Goal: Task Accomplishment & Management: Use online tool/utility

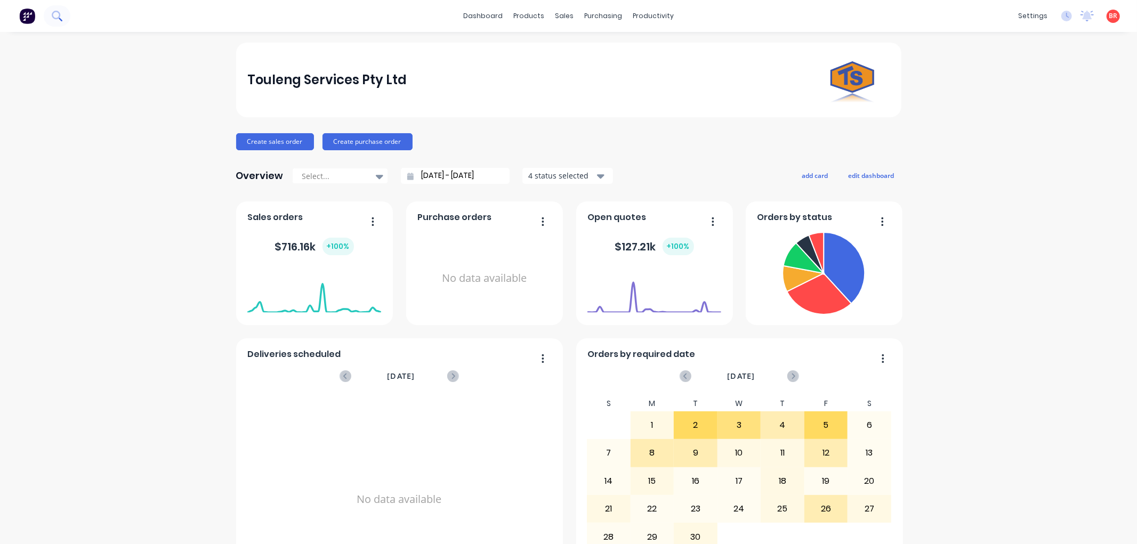
click at [50, 18] on button at bounding box center [57, 15] width 27 height 21
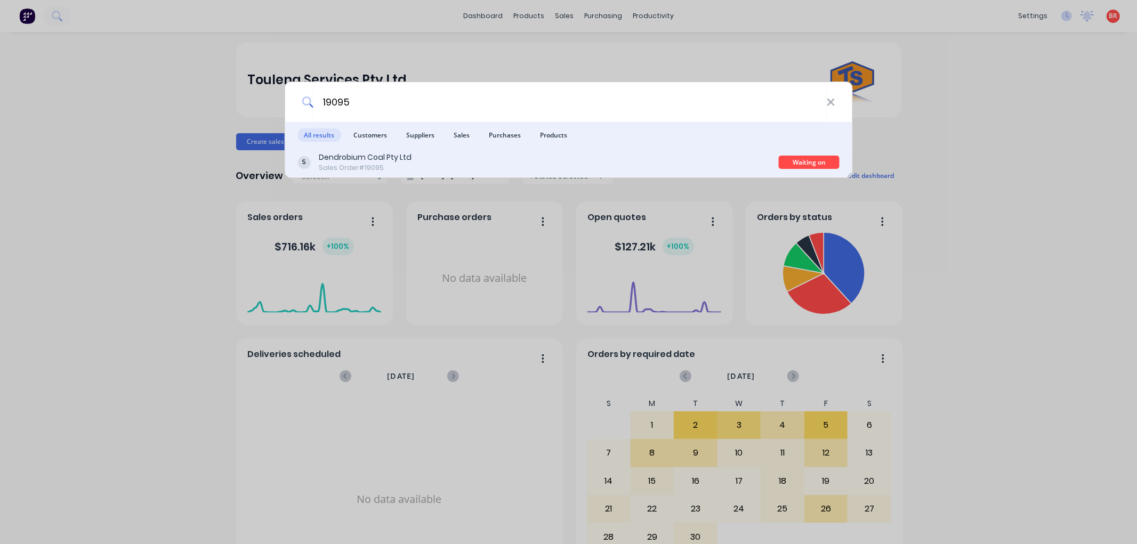
type input "19095"
click at [466, 163] on div "Dendrobium Coal Pty Ltd Sales Order #19095" at bounding box center [538, 162] width 481 height 21
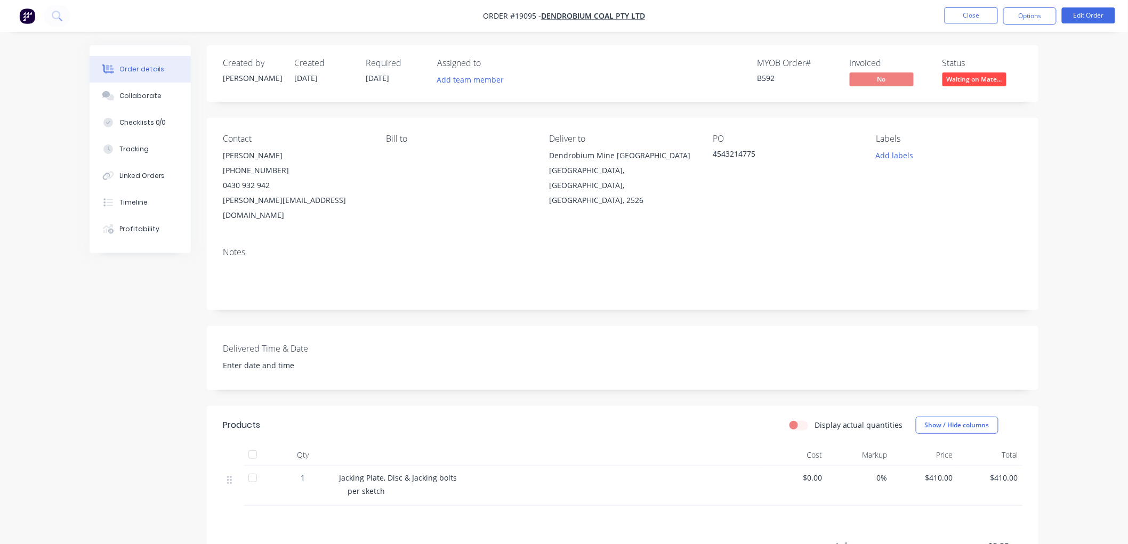
click at [982, 82] on span "Waiting on Mate..." at bounding box center [975, 79] width 64 height 13
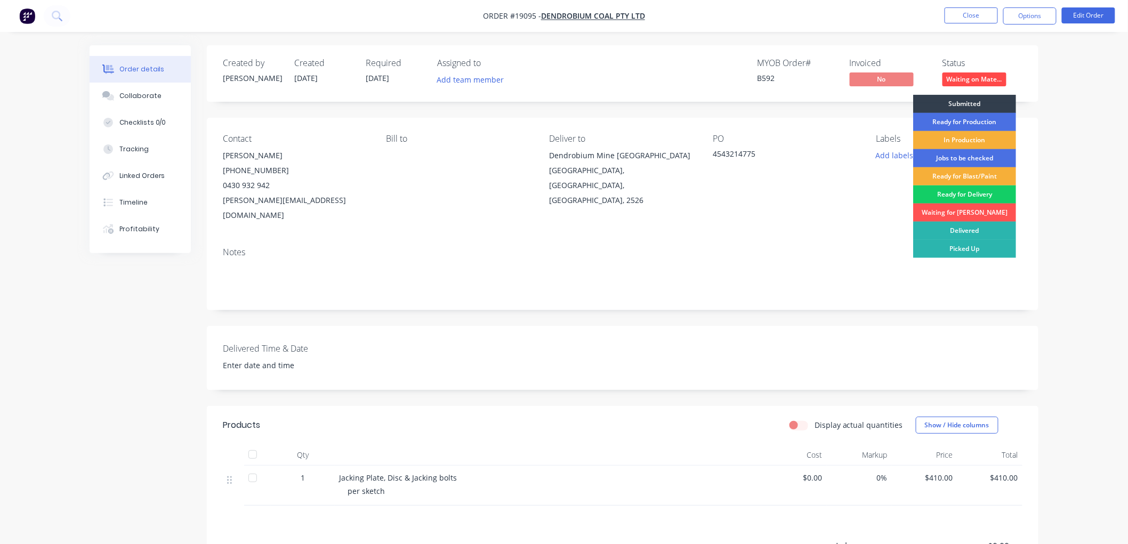
click at [964, 195] on div "Ready for Delivery" at bounding box center [964, 195] width 103 height 18
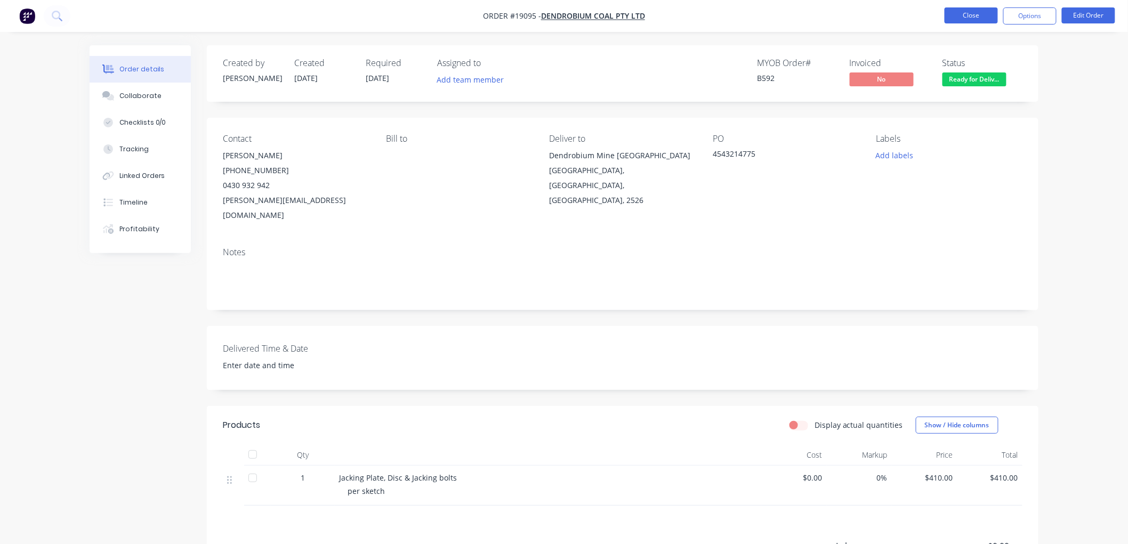
click at [966, 18] on button "Close" at bounding box center [971, 15] width 53 height 16
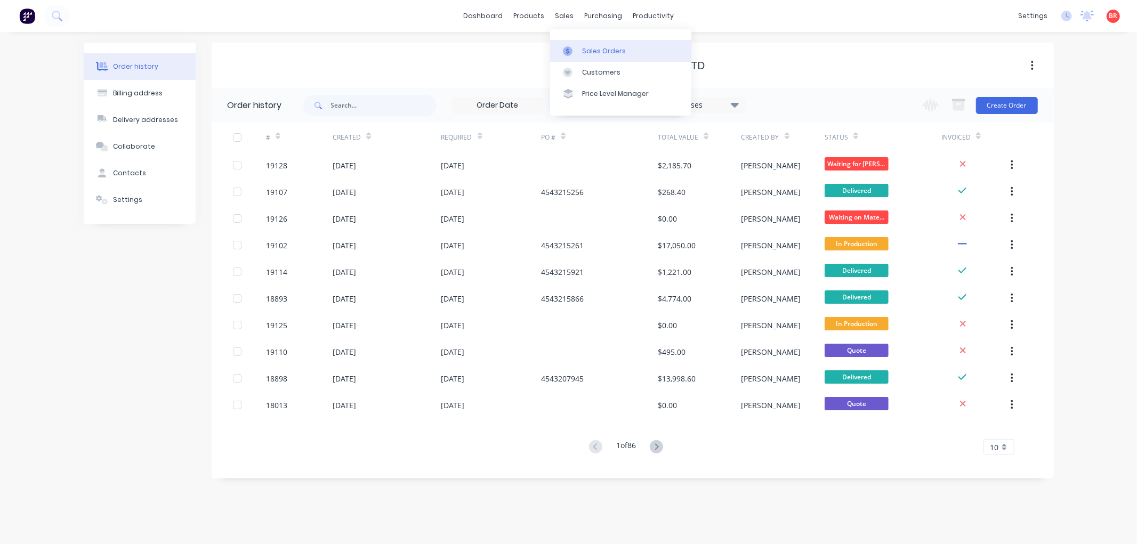
click at [590, 52] on div "Sales Orders" at bounding box center [604, 51] width 44 height 10
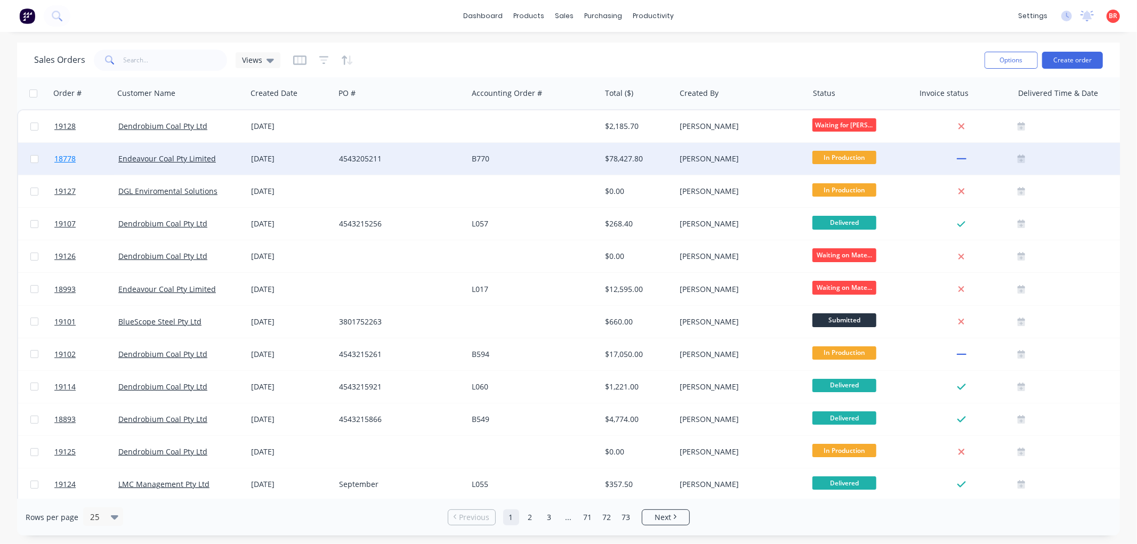
click at [60, 155] on span "18778" at bounding box center [64, 159] width 21 height 11
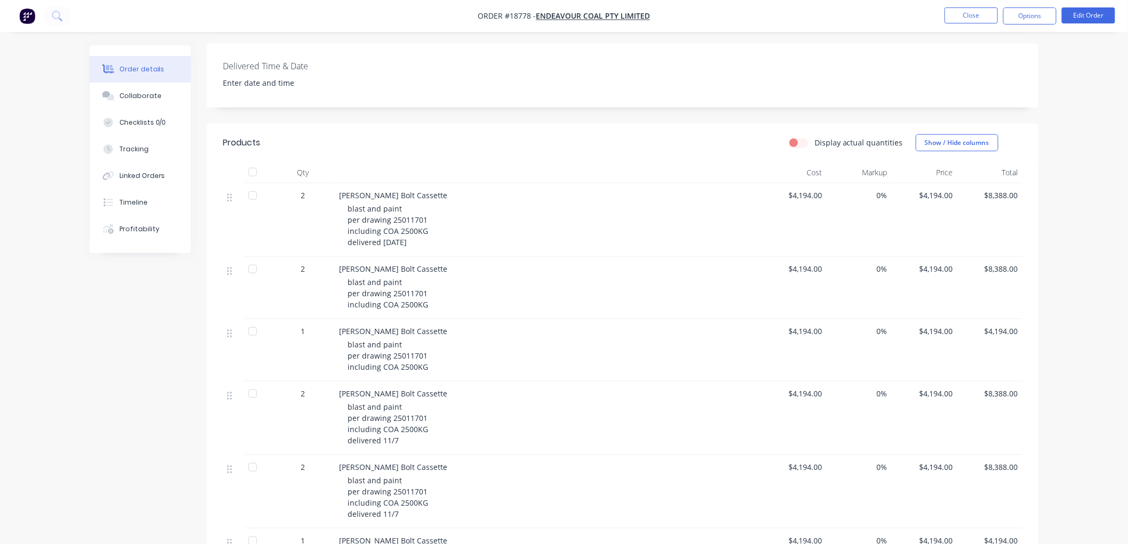
scroll to position [248, 0]
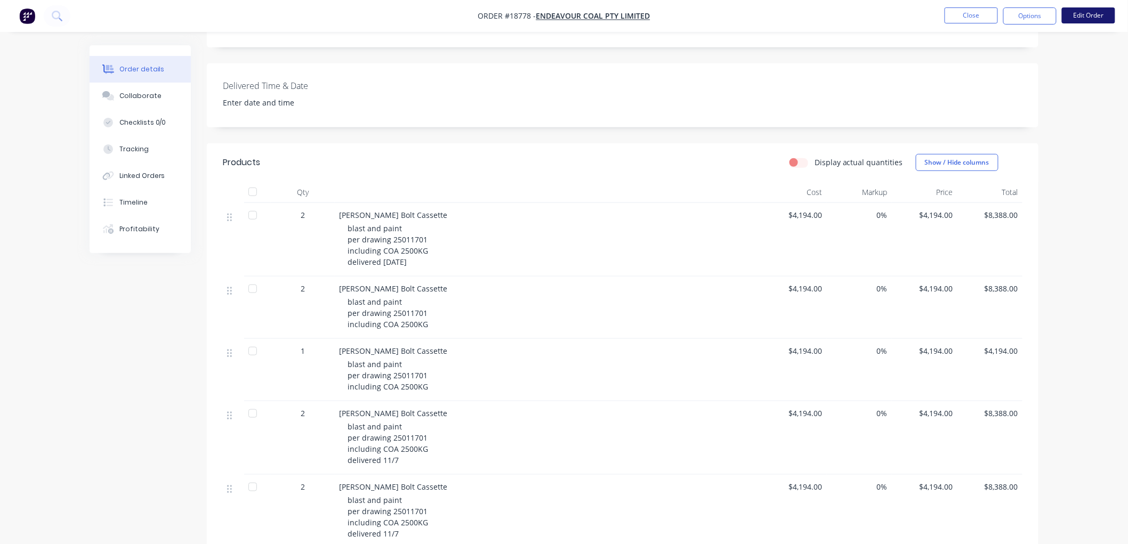
click at [1088, 18] on button "Edit Order" at bounding box center [1088, 15] width 53 height 16
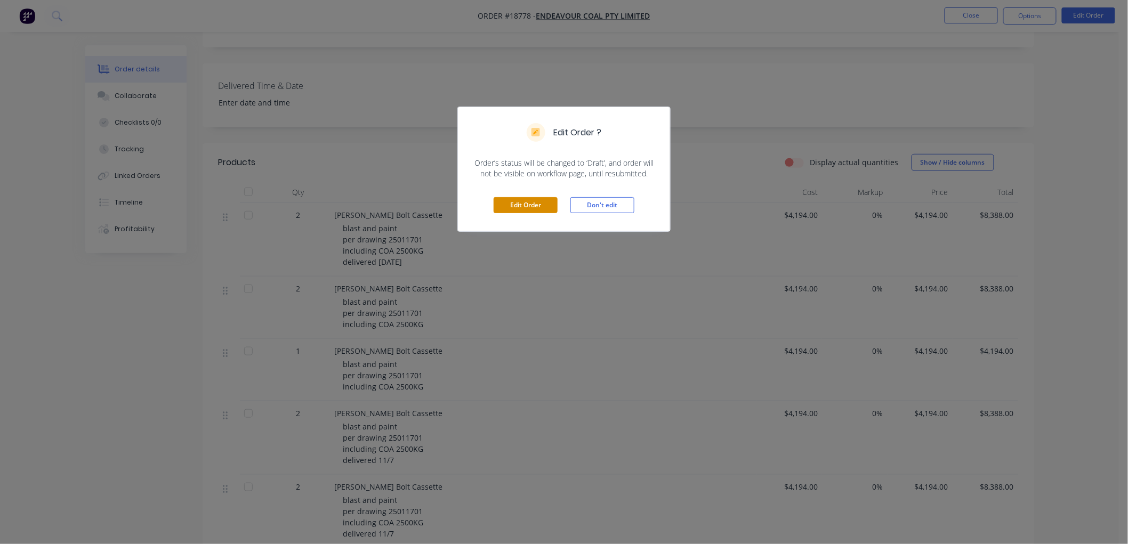
click at [535, 207] on button "Edit Order" at bounding box center [526, 205] width 64 height 16
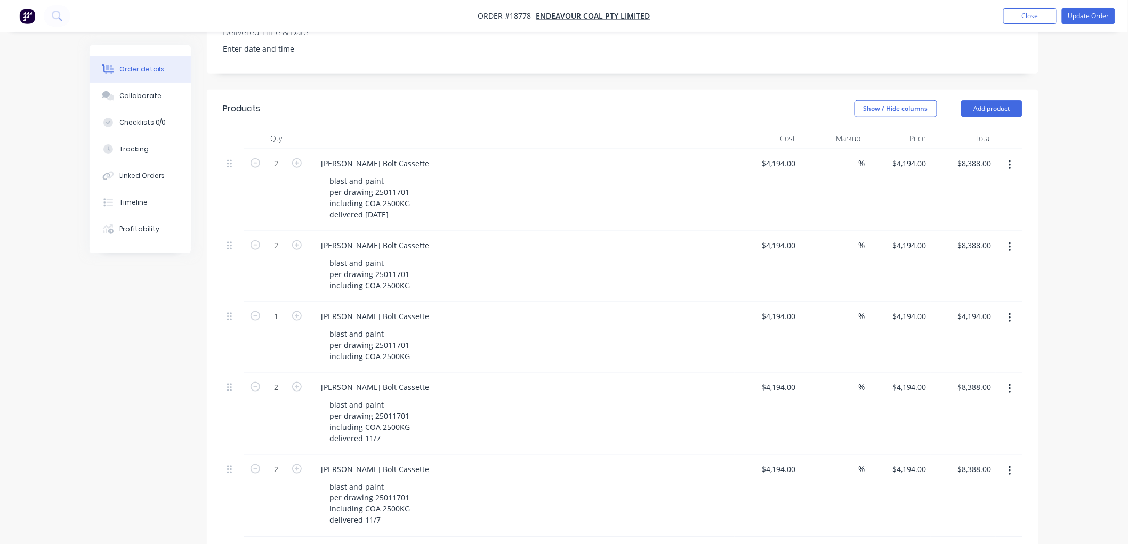
scroll to position [355, 0]
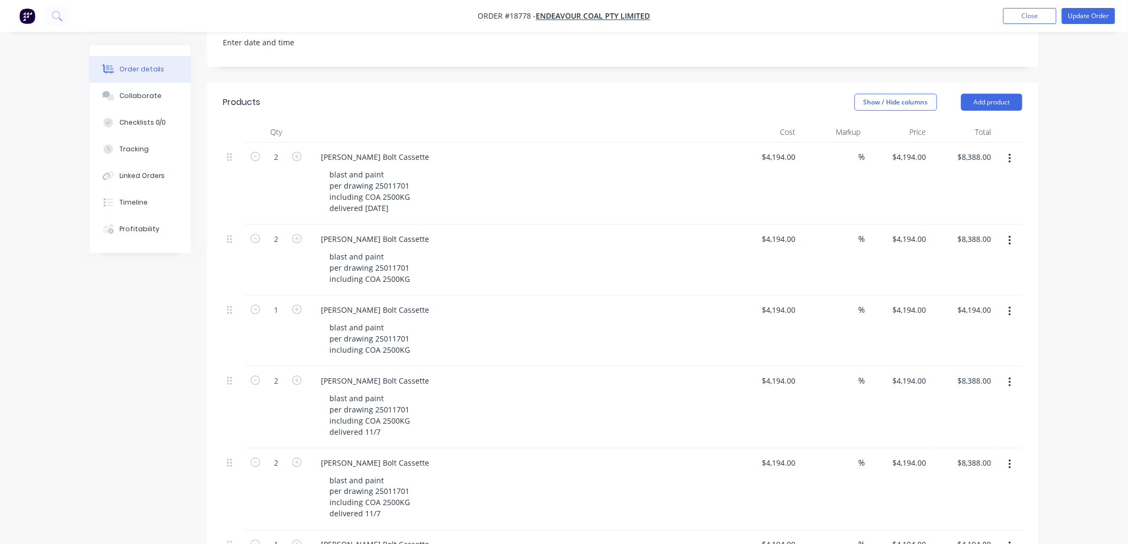
click at [1007, 302] on button "button" at bounding box center [1010, 311] width 25 height 19
click at [957, 354] on div "Duplicate" at bounding box center [972, 361] width 82 height 15
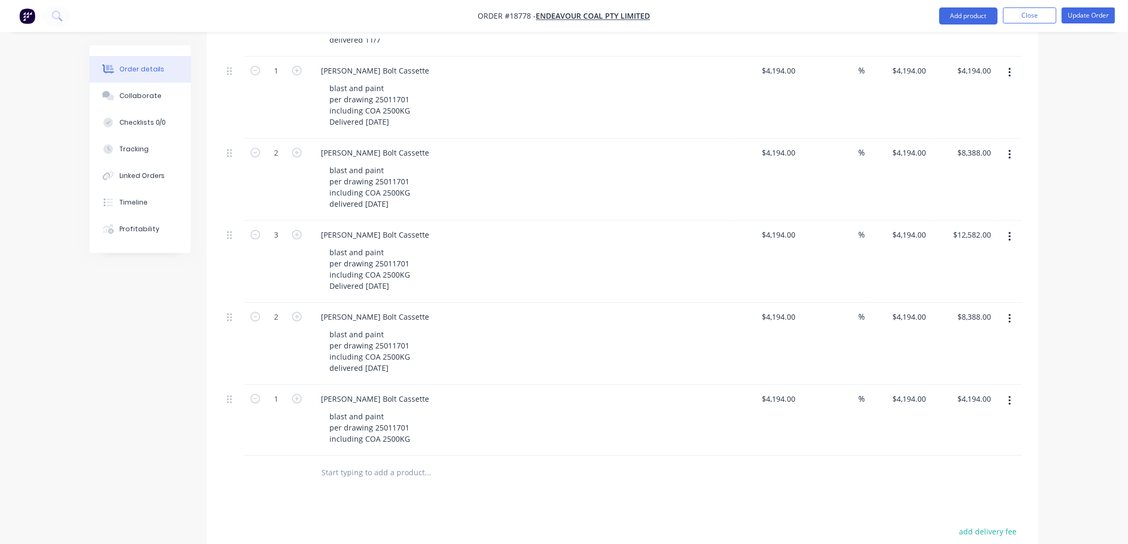
scroll to position [948, 0]
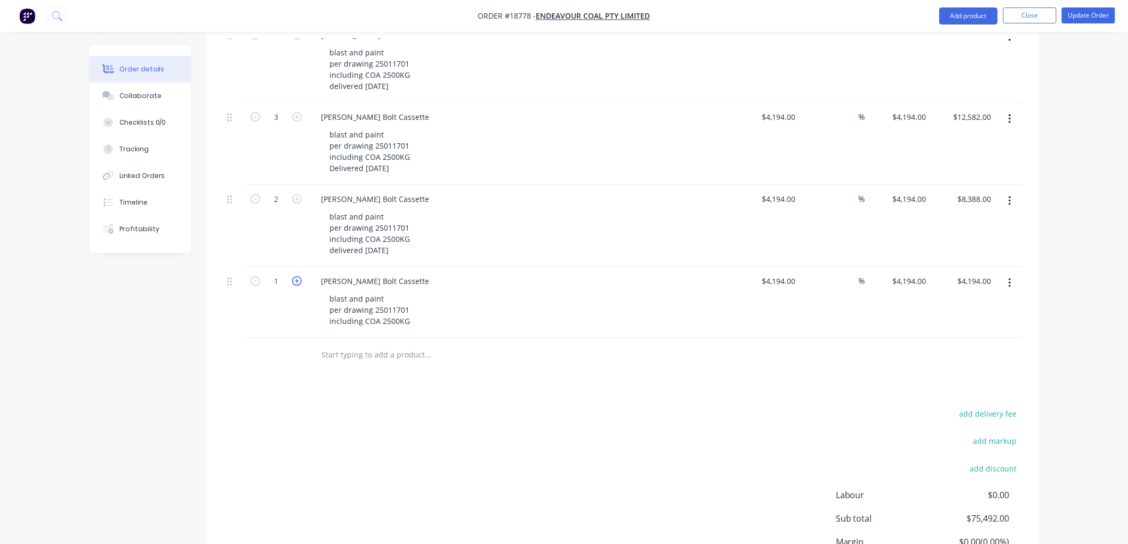
click at [298, 276] on icon "button" at bounding box center [297, 281] width 10 height 10
type input "2"
type input "$8,388.00"
click at [298, 276] on icon "button" at bounding box center [297, 281] width 10 height 10
type input "3"
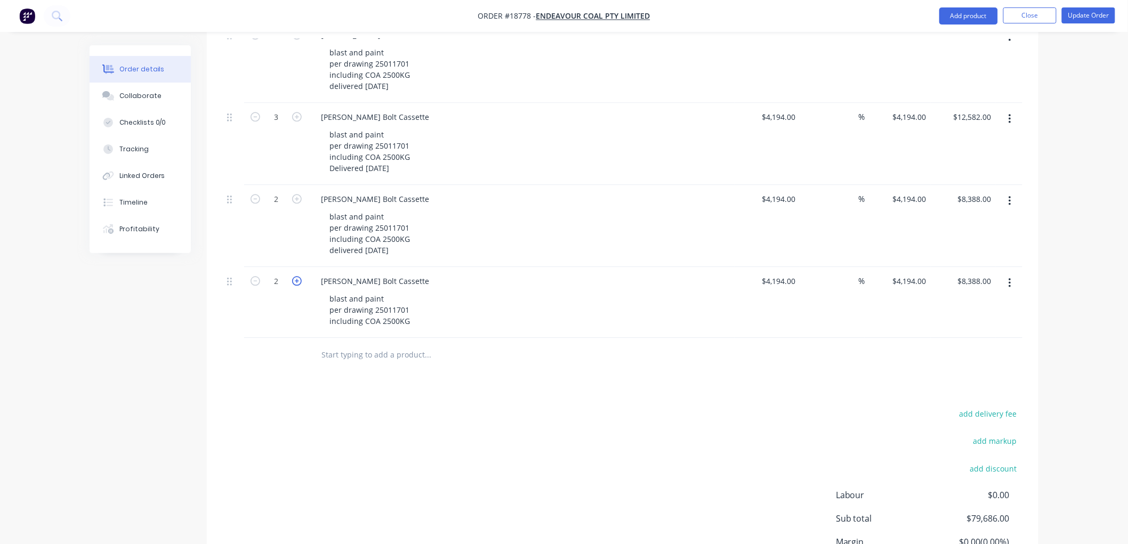
type input "$12,582.00"
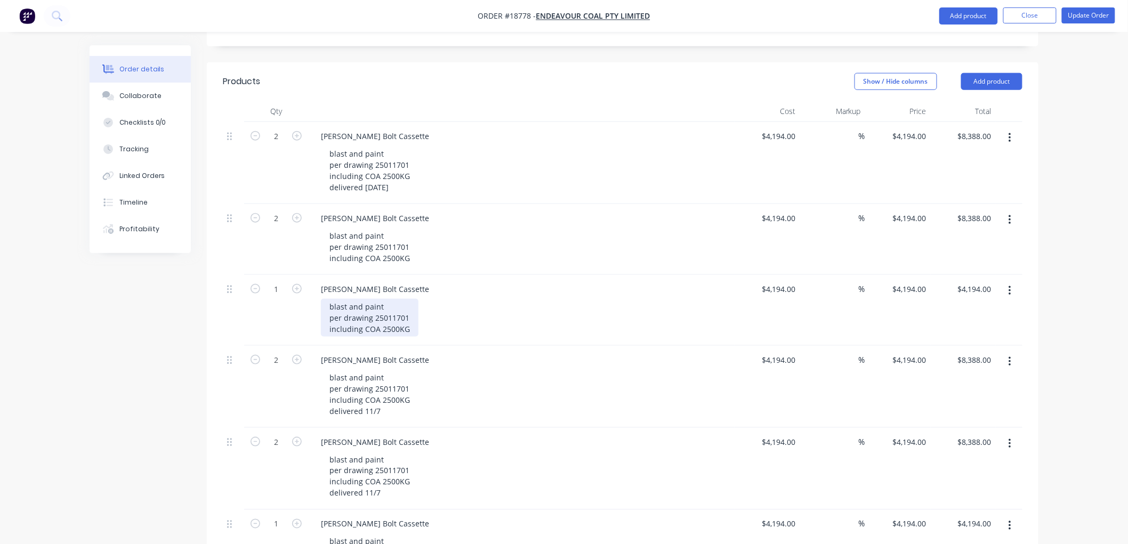
scroll to position [351, 0]
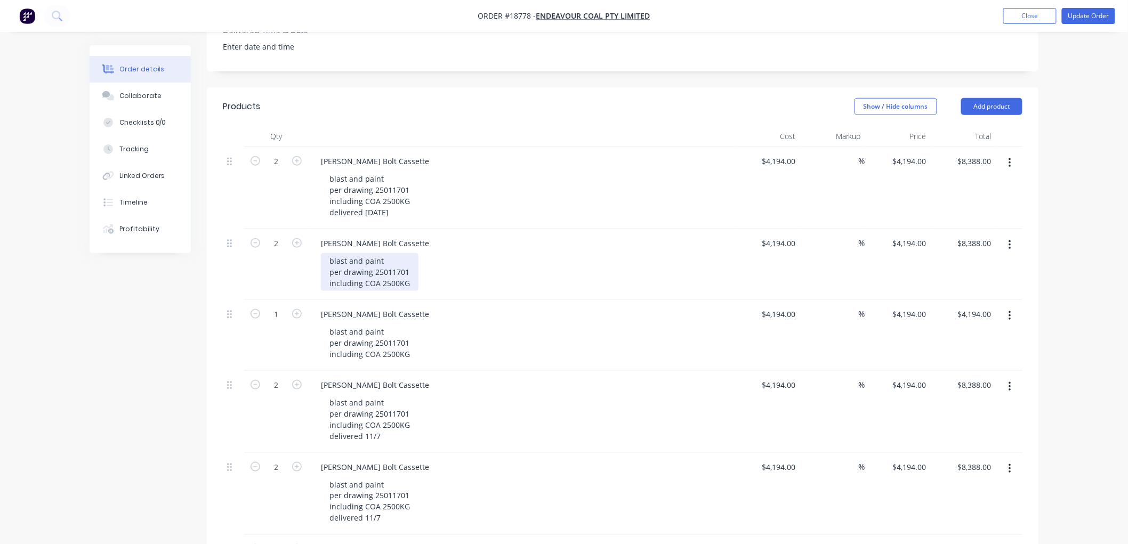
click at [407, 253] on div "blast and paint per drawing 25011701 including COA 2500KG" at bounding box center [370, 272] width 98 height 38
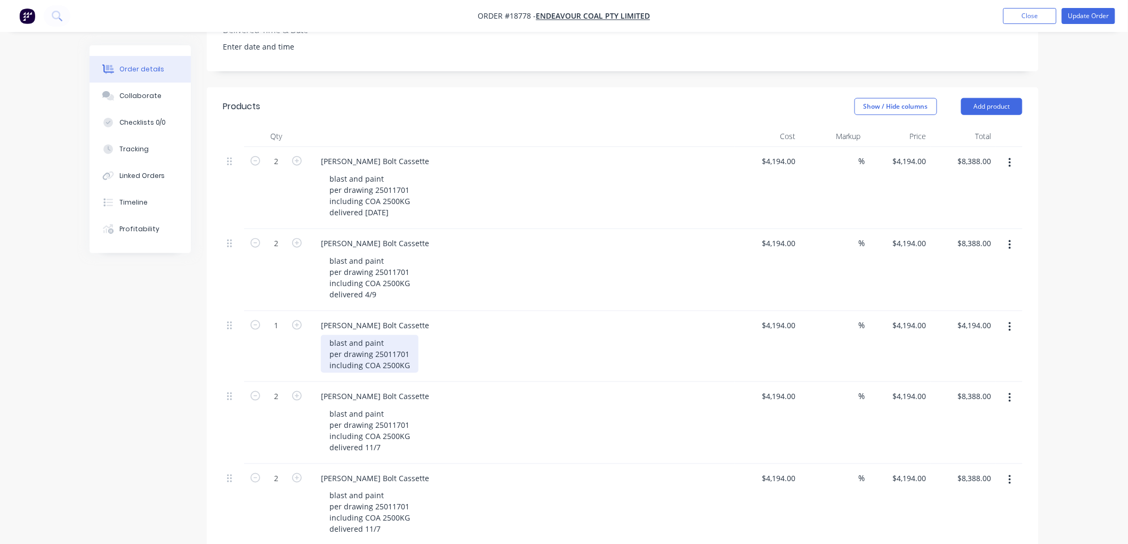
click at [409, 335] on div "blast and paint per drawing 25011701 including COA 2500KG" at bounding box center [370, 354] width 98 height 38
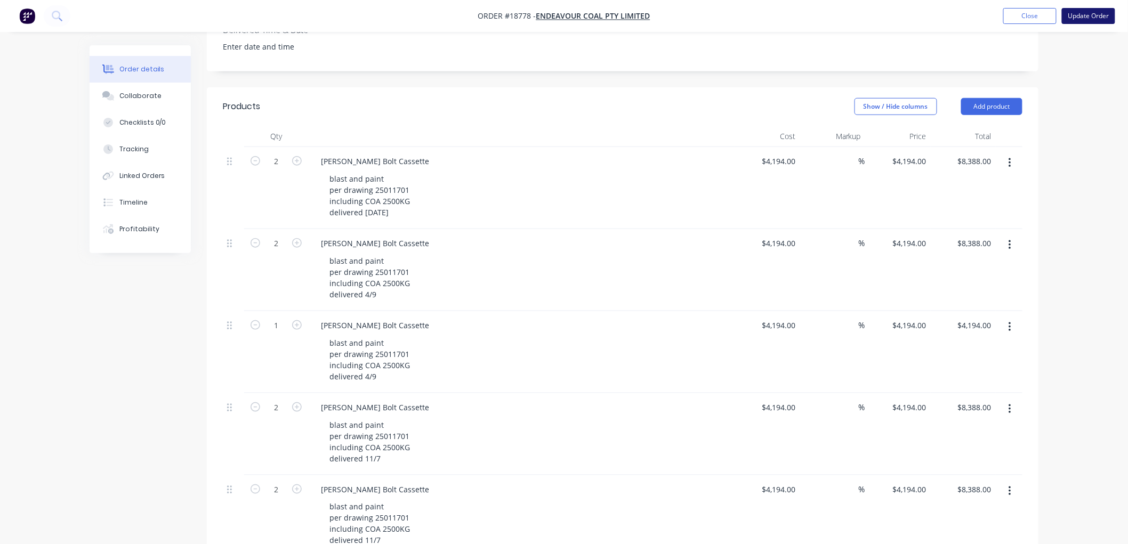
click at [1083, 15] on button "Update Order" at bounding box center [1088, 16] width 53 height 16
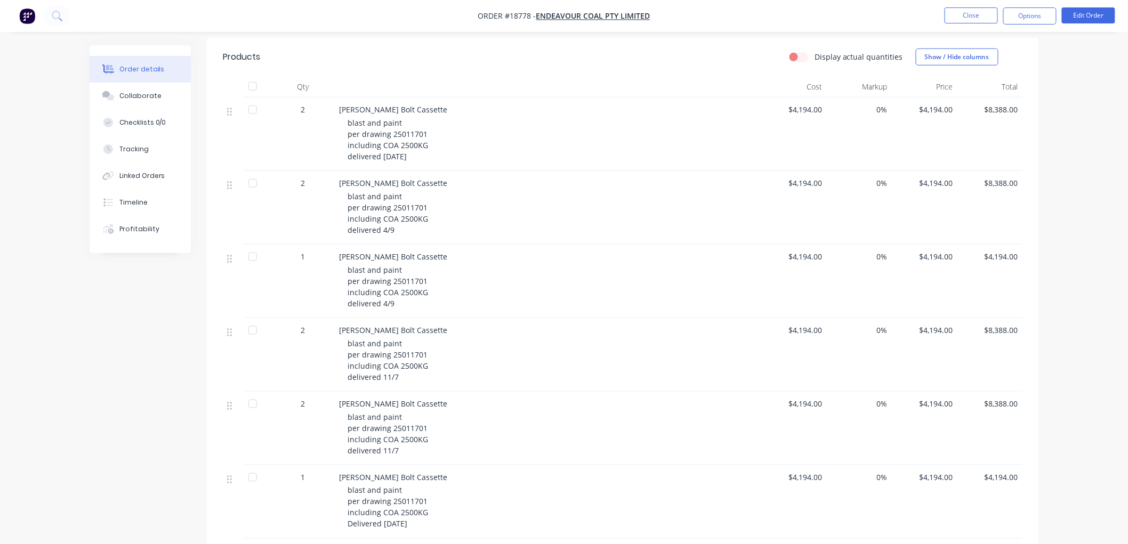
scroll to position [355, 0]
click at [1037, 18] on button "Options" at bounding box center [1030, 15] width 53 height 17
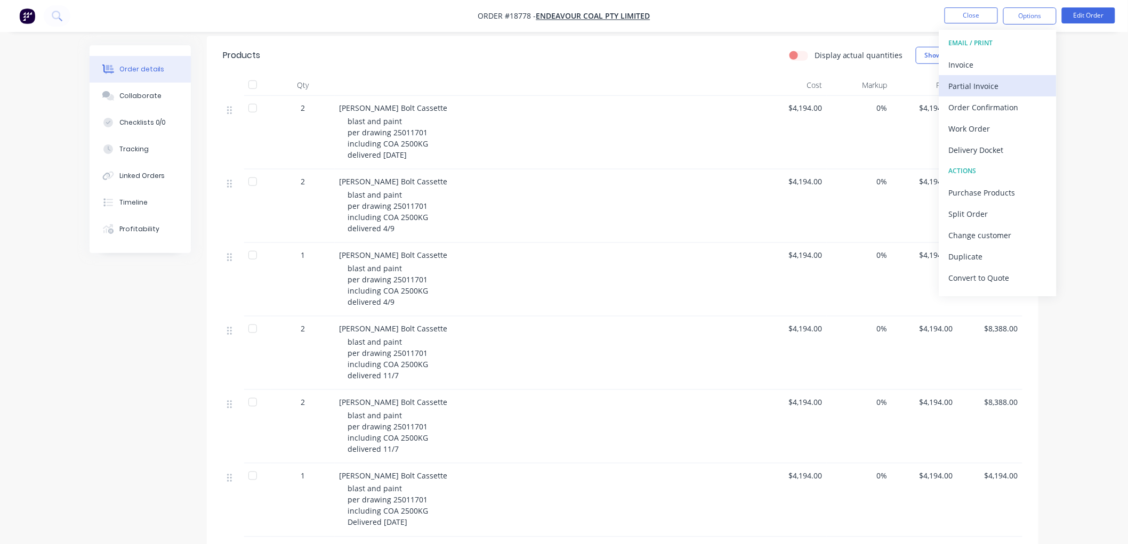
click at [983, 83] on div "Partial Invoice" at bounding box center [998, 85] width 98 height 15
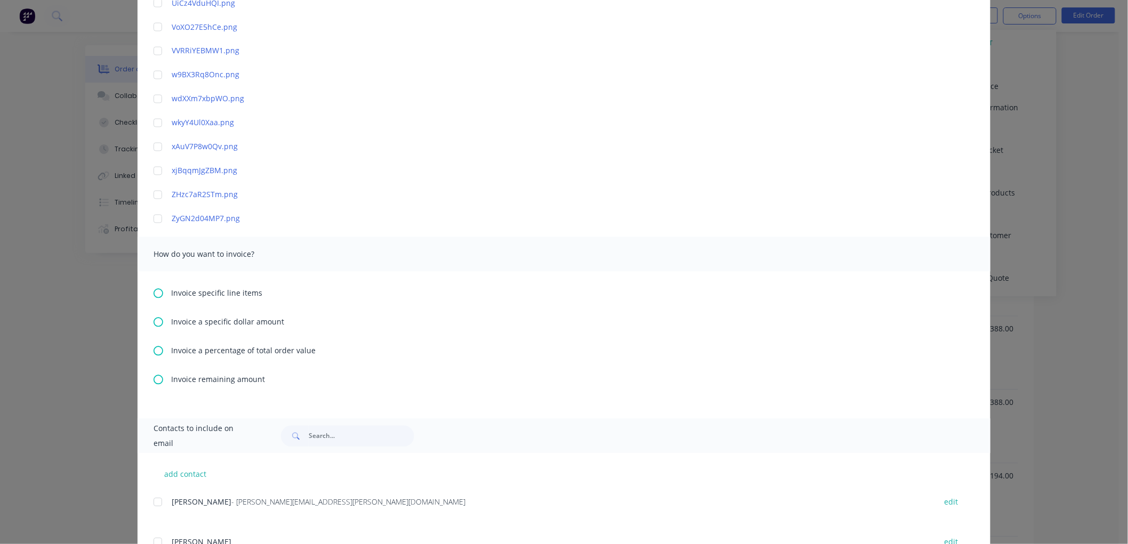
scroll to position [2725, 0]
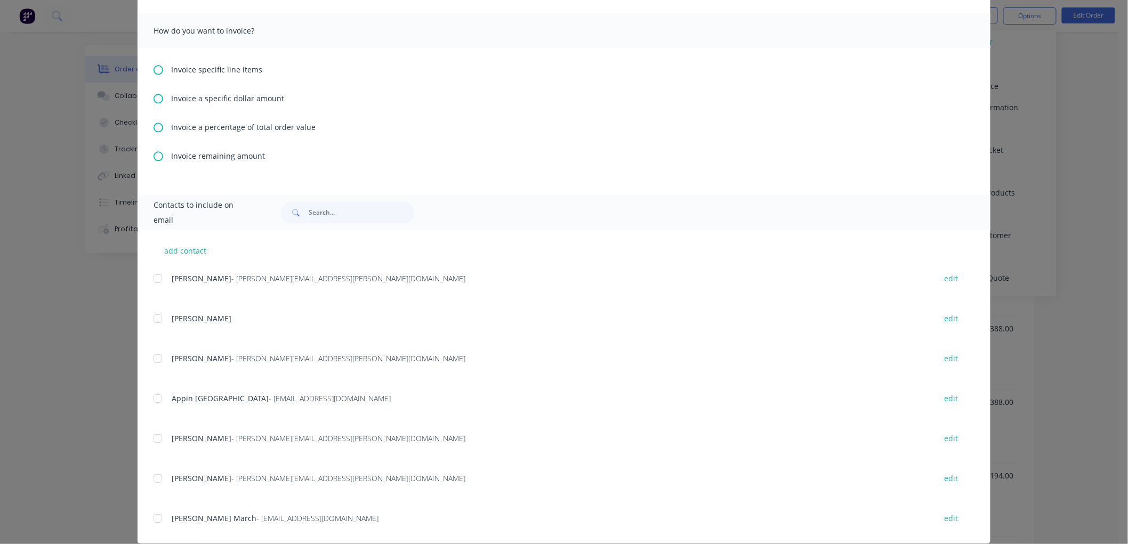
click at [155, 70] on icon at bounding box center [159, 70] width 10 height 10
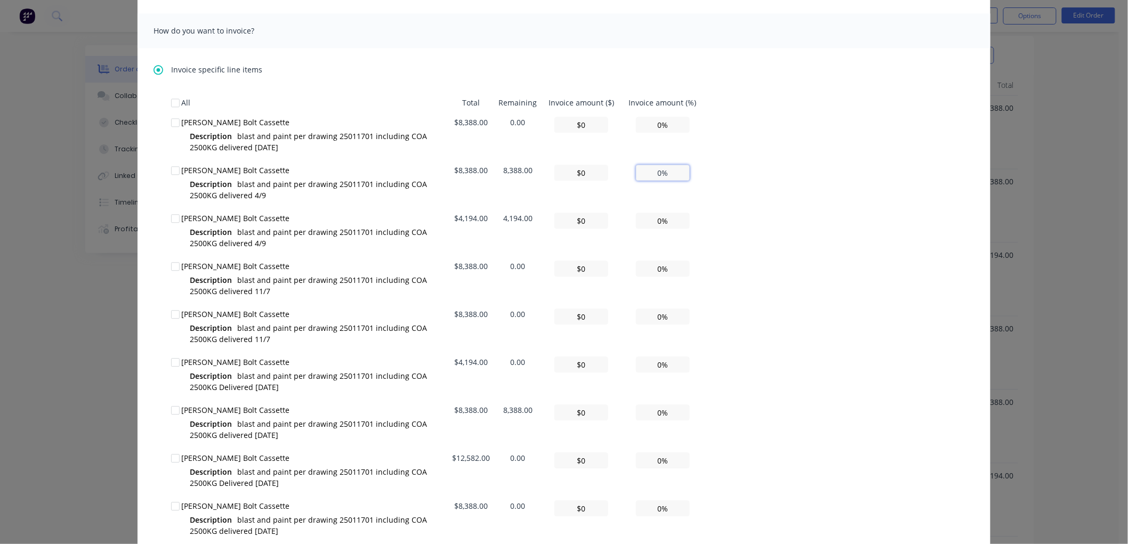
click at [668, 171] on input "0%" at bounding box center [663, 173] width 54 height 16
click at [661, 172] on input "0%" at bounding box center [663, 173] width 54 height 16
click at [647, 171] on input "0%" at bounding box center [663, 173] width 54 height 16
click at [660, 171] on input "0%" at bounding box center [663, 173] width 54 height 16
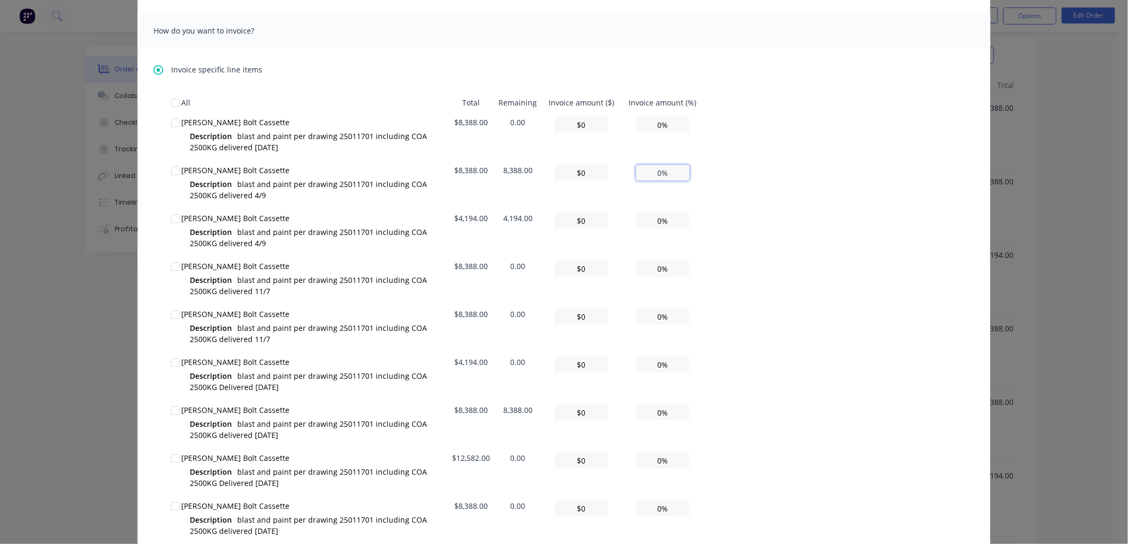
click at [660, 171] on input "0%" at bounding box center [663, 173] width 54 height 16
drag, startPoint x: 673, startPoint y: 171, endPoint x: 667, endPoint y: 171, distance: 6.9
click at [673, 171] on input "0%" at bounding box center [663, 173] width 54 height 16
type textarea "Please find invoice attached for processing. Thank you very much. [PERSON_NAME]…"
type input "$0.00"
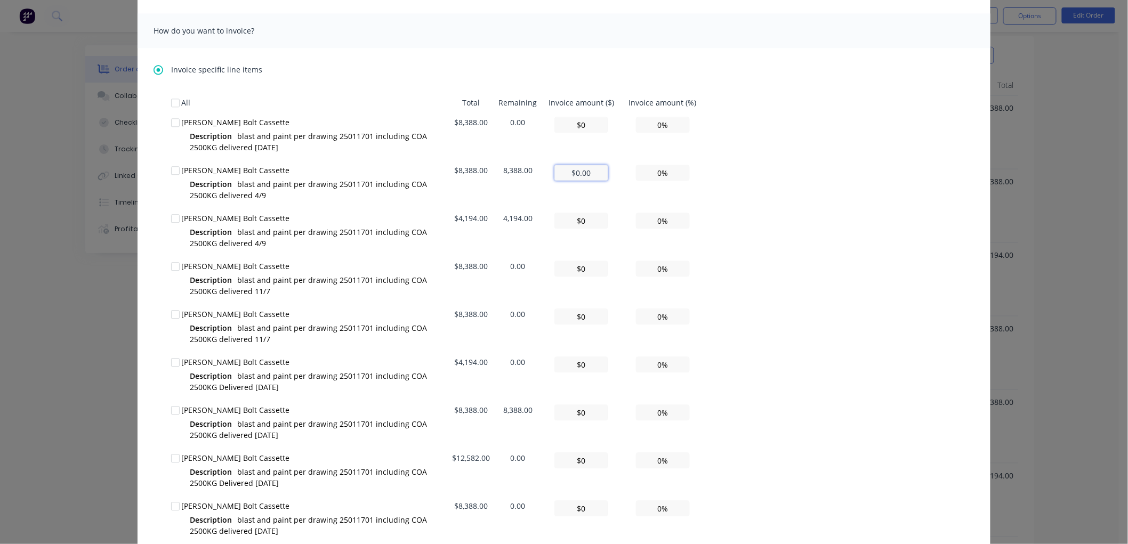
click at [592, 175] on input "$0.00" at bounding box center [582, 173] width 54 height 16
click at [595, 174] on input "$0.00" at bounding box center [582, 173] width 54 height 16
type textarea "Please find invoice attached for processing. Thank you very much. [PERSON_NAME]…"
type input "$8"
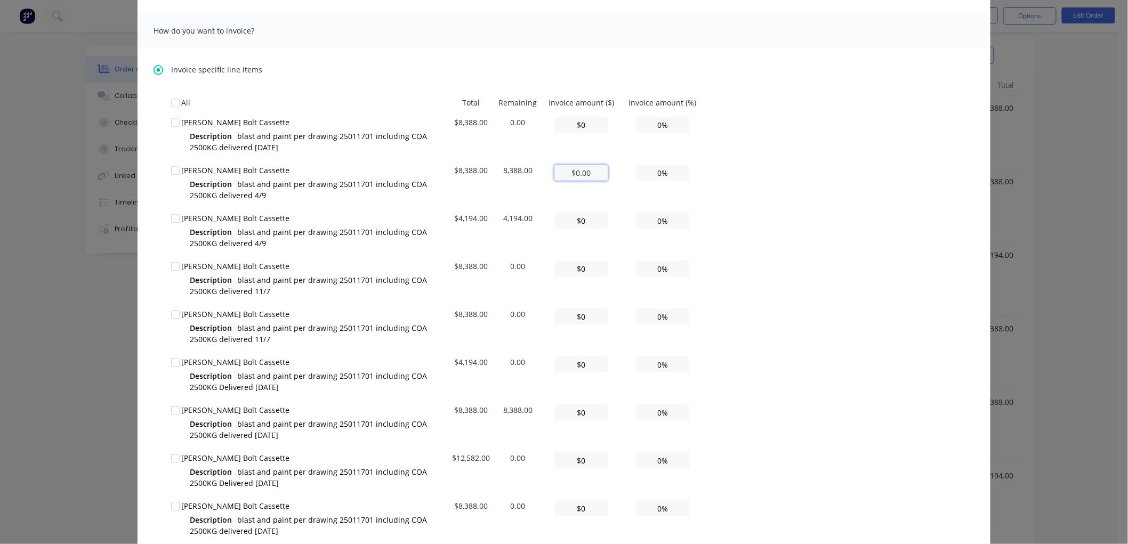
type input "0.10%"
type textarea "Please find invoice attached for processing. Thank you very much. [PERSON_NAME]…"
type input "$83"
type input "0.99%"
type textarea "Please find invoice attached for processing. Thank you very much. [PERSON_NAME]…"
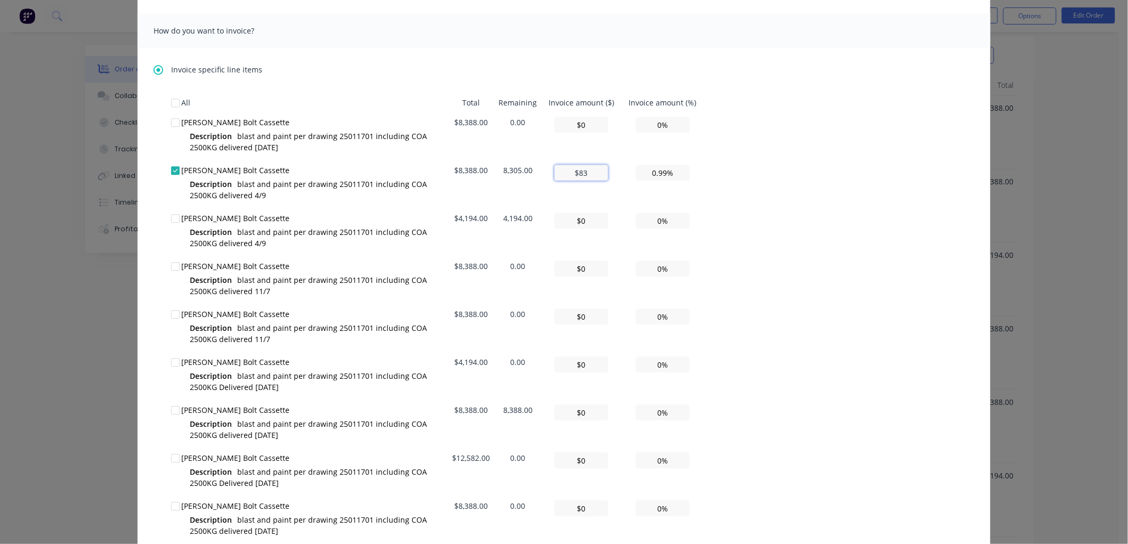
type input "$838"
type input "9.99%"
type textarea "Please find invoice attached for processing. Thank you very much. [PERSON_NAME]…"
type input "$8,388"
type input "100.00%"
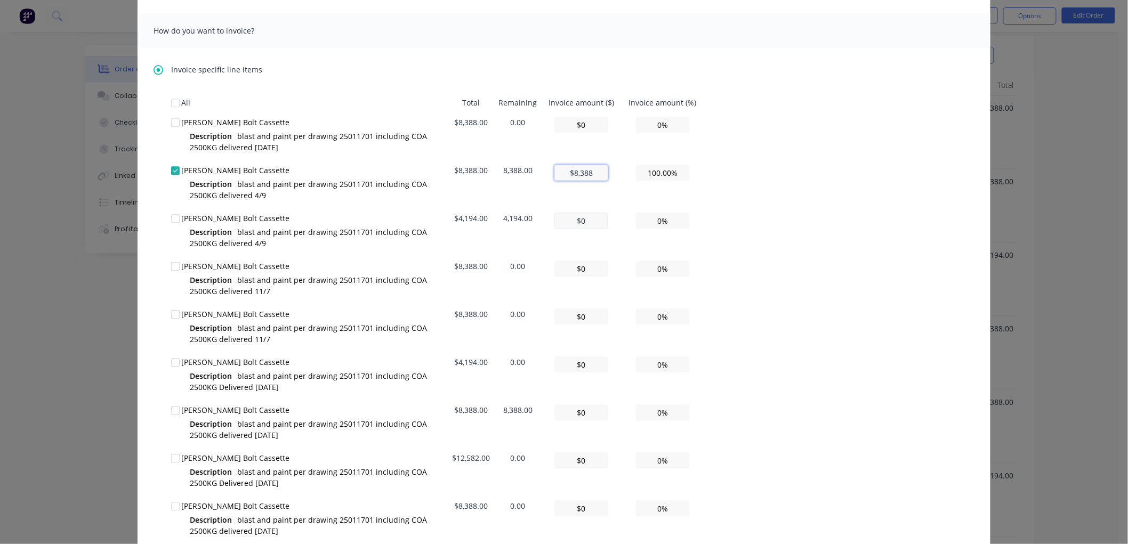
type input "$8,388"
type textarea "Please find invoice attached for processing. Thank you very much. [PERSON_NAME]…"
type input "$8,388"
click at [585, 216] on input "$0" at bounding box center [582, 221] width 54 height 16
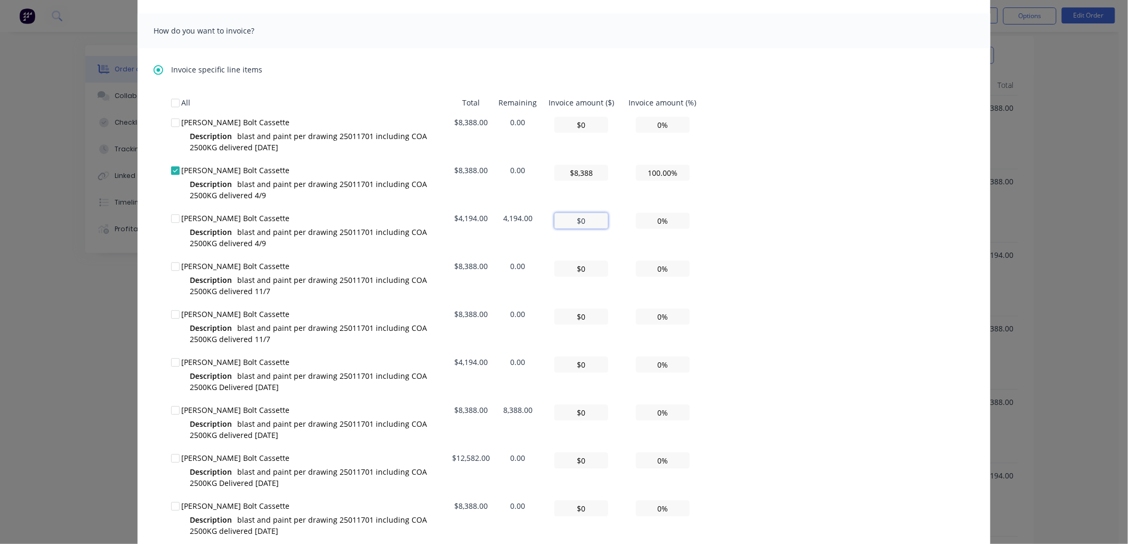
type textarea "Please find invoice attached for processing. Thank you very much. [PERSON_NAME]…"
type input "$4"
type input "0.10%"
type textarea "Please find invoice attached for processing. Thank you very much. [PERSON_NAME]…"
type input "$41"
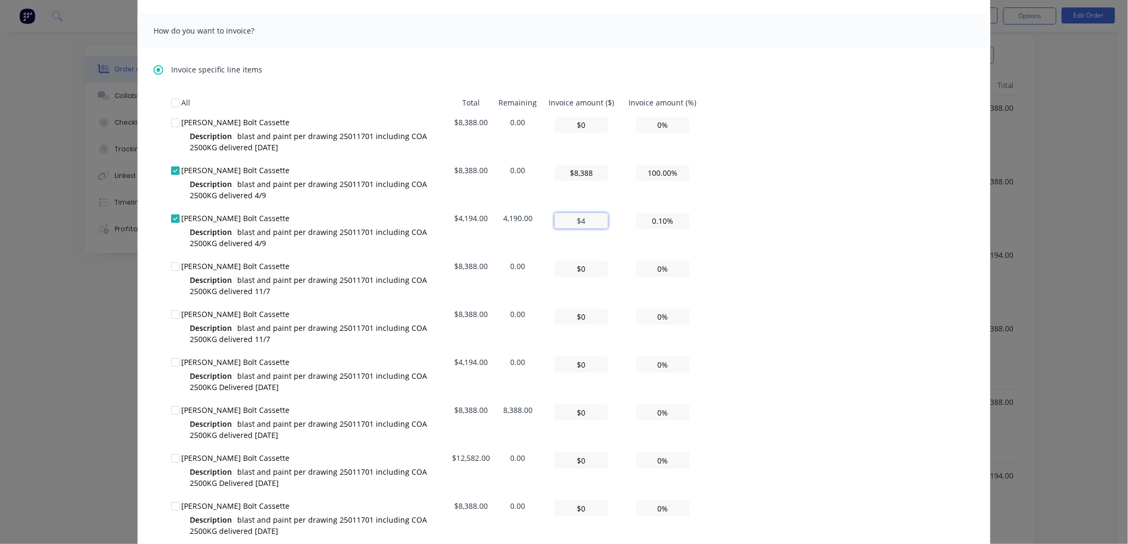
type input "0.98%"
type textarea "Please find invoice attached for processing. Thank you very much. [PERSON_NAME]…"
type input "$419"
type input "9.99%"
type textarea "Please find invoice attached for processing. Thank you very much. [PERSON_NAME]…"
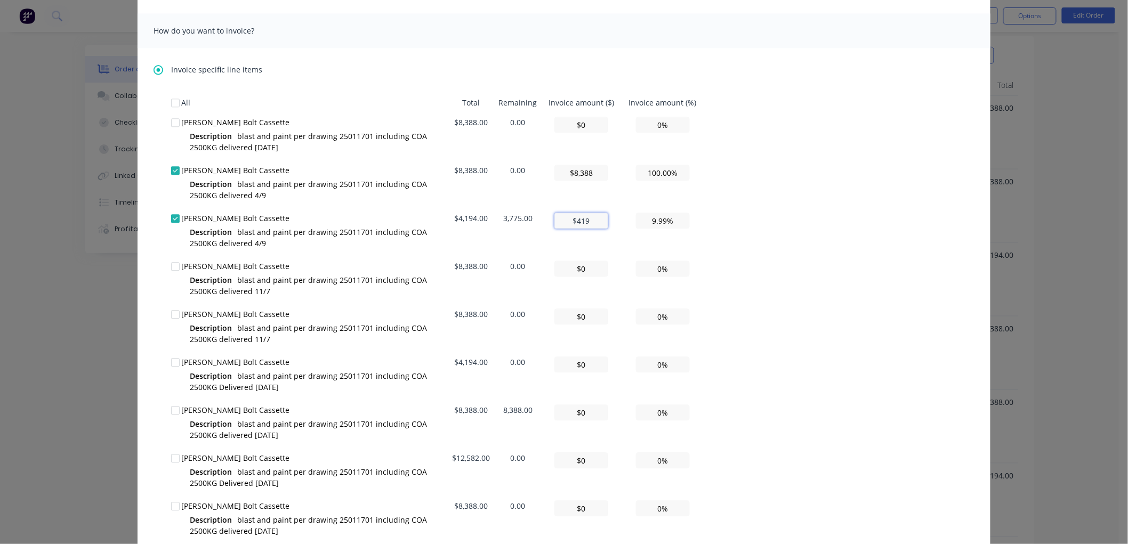
type input "$4,194"
type input "100.00%"
type input "$4,194"
type textarea "Please find invoice attached for processing. Thank you very much. [PERSON_NAME]…"
type input "$4,194"
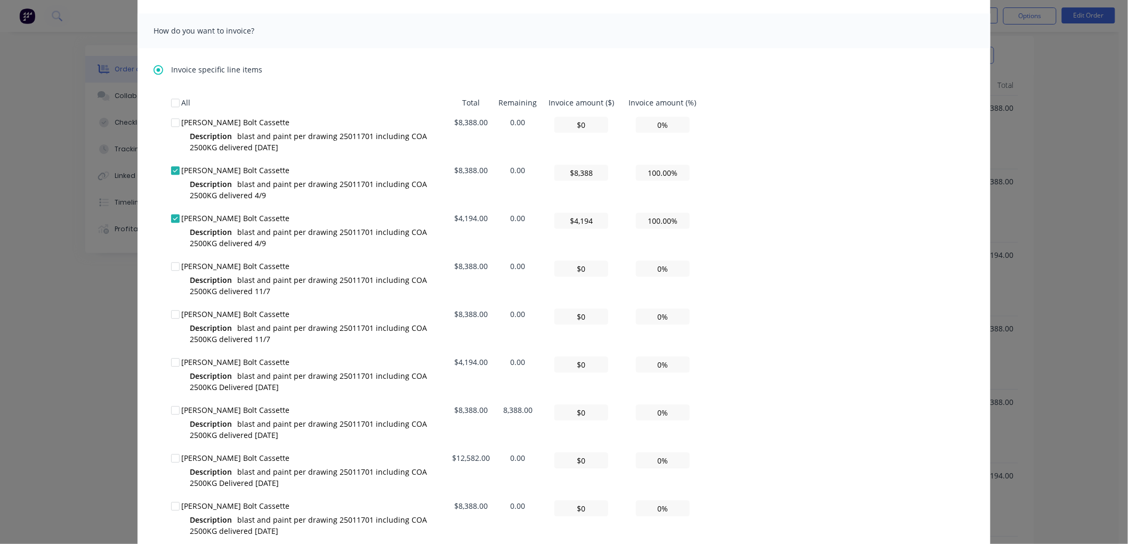
click at [781, 236] on div "All Total Remaining Invoice amount ($) Invoice amount (%) [PERSON_NAME] Bolt Ca…" at bounding box center [564, 377] width 786 height 568
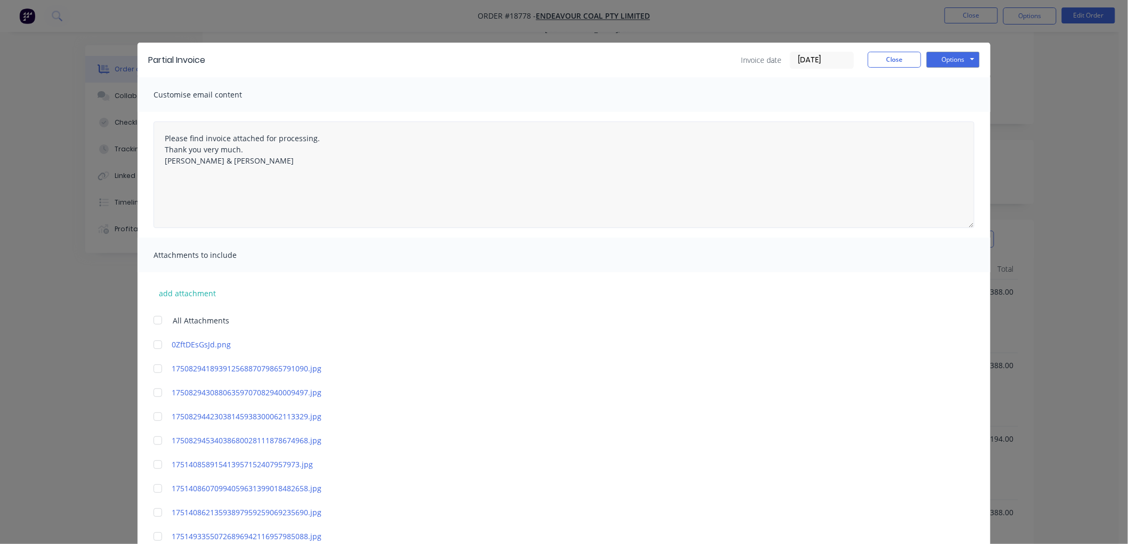
scroll to position [0, 0]
click at [942, 65] on button "Options" at bounding box center [953, 60] width 53 height 16
type textarea "Please find invoice attached for processing. Thank you very much. [PERSON_NAME]…"
click at [950, 96] on button "Print" at bounding box center [961, 96] width 68 height 18
type textarea "Please find invoice attached for processing. Thank you very much. [PERSON_NAME]…"
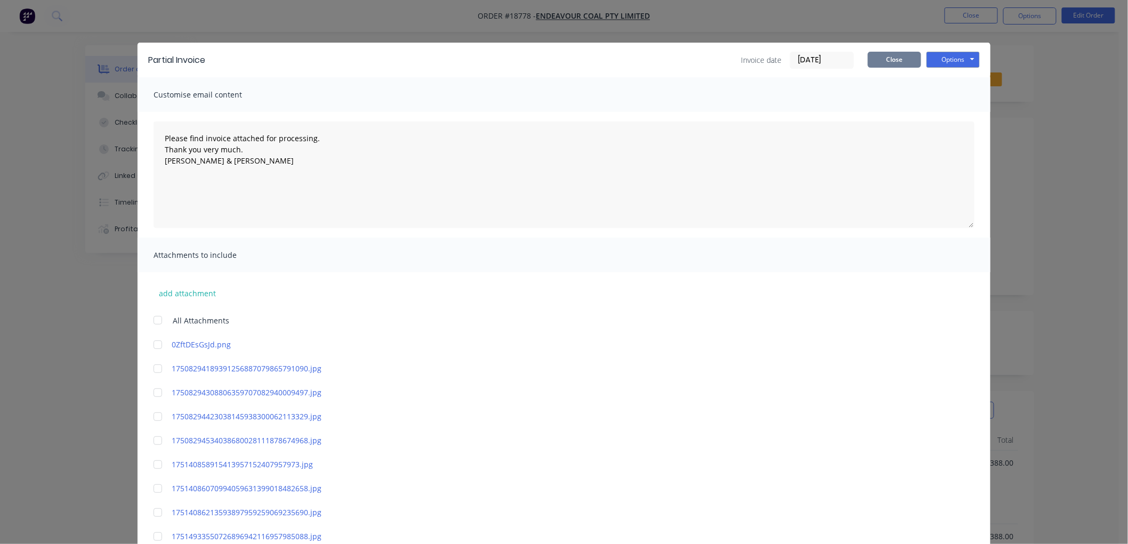
click at [902, 56] on button "Close" at bounding box center [894, 60] width 53 height 16
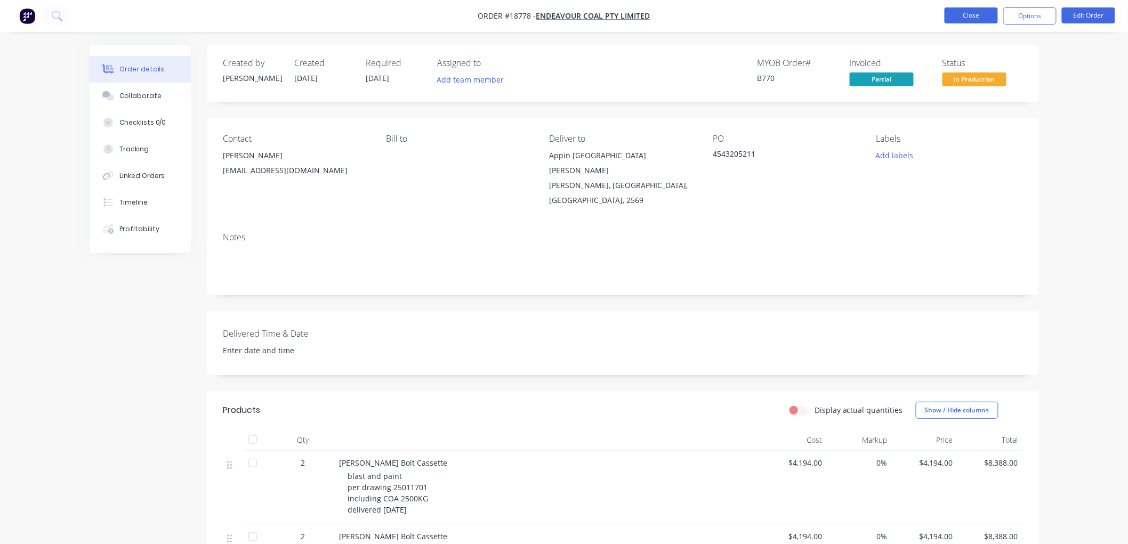
click at [966, 17] on button "Close" at bounding box center [971, 15] width 53 height 16
